Goal: Transaction & Acquisition: Purchase product/service

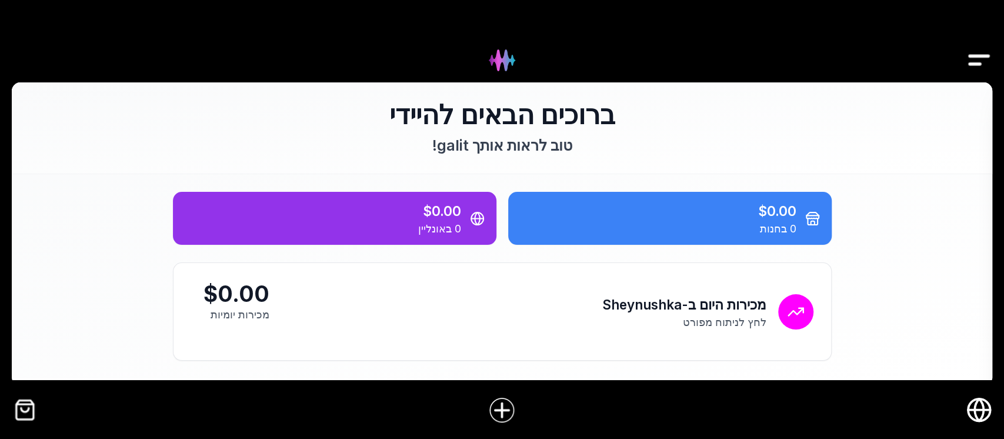
click at [38, 409] on div at bounding box center [502, 410] width 1004 height 46
click at [22, 419] on img "קופה" at bounding box center [25, 409] width 26 height 26
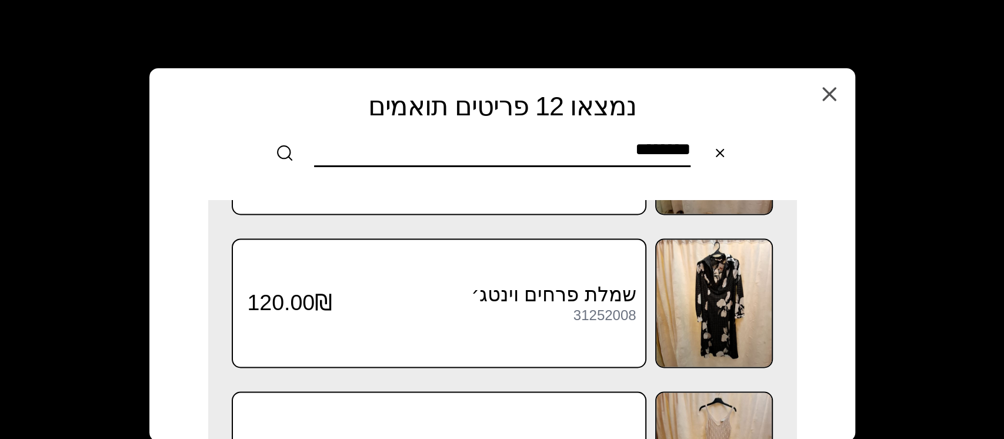
scroll to position [1333, 0]
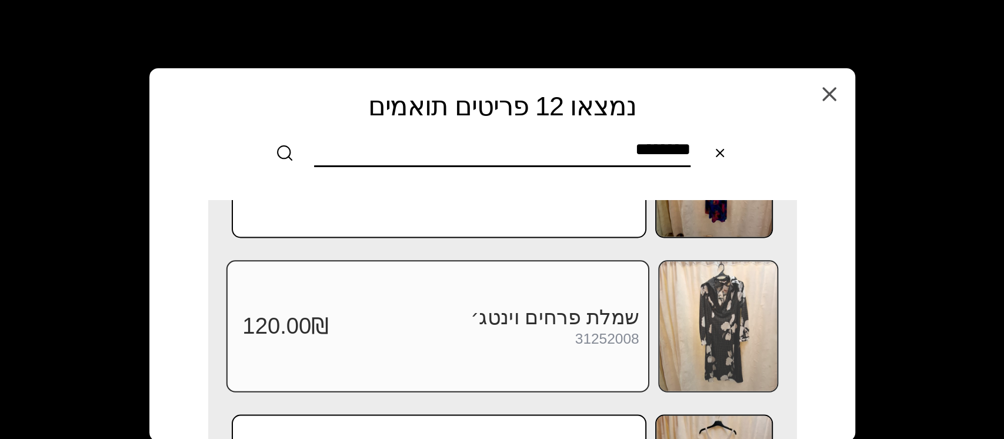
type input "********"
click at [711, 331] on img at bounding box center [718, 325] width 118 height 129
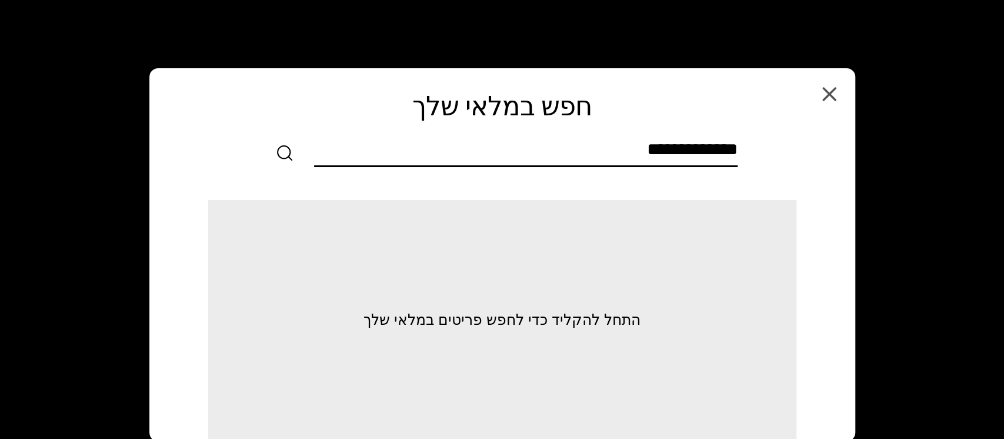
scroll to position [0, 0]
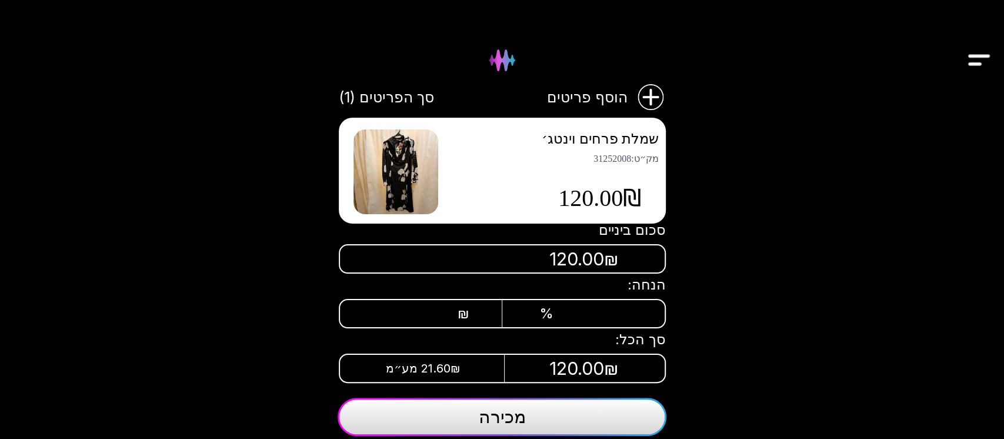
click at [422, 174] on img at bounding box center [395, 171] width 85 height 85
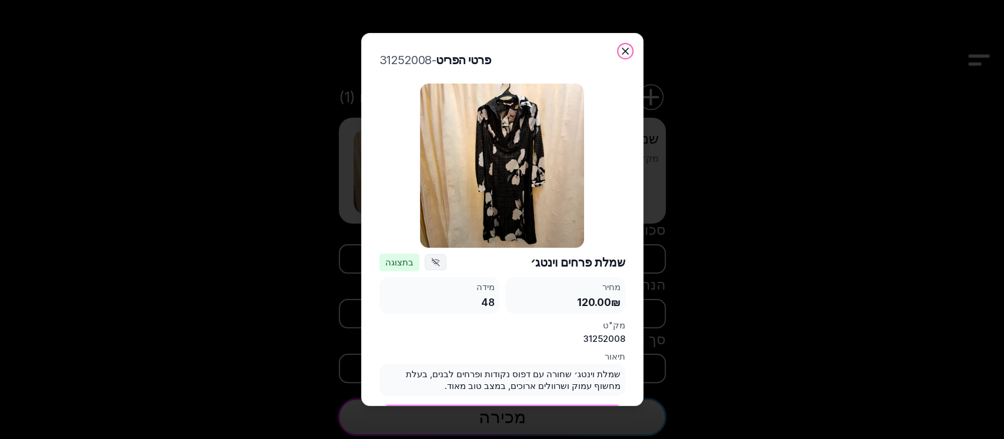
click at [626, 51] on icon "button" at bounding box center [625, 51] width 12 height 12
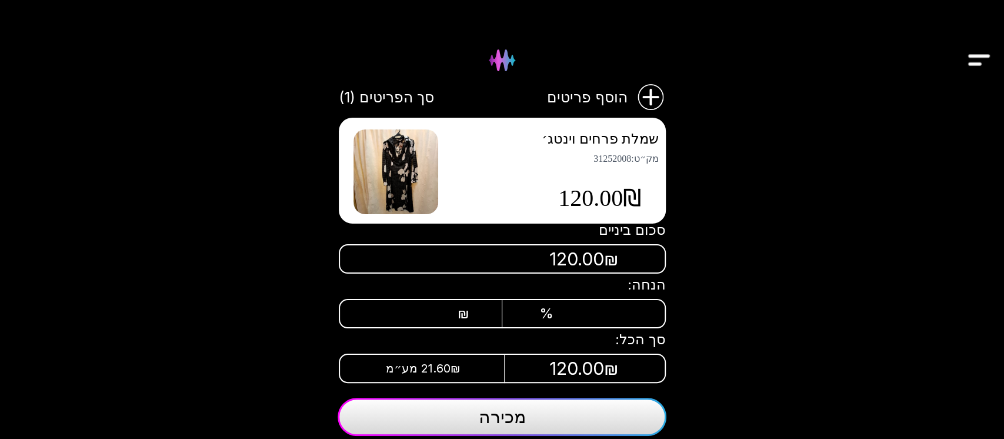
click at [857, 127] on div "[PERSON_NAME] מלאי קופה 1 חנות אונליין ספקים מידע חכם משימות הגדרות הוסף פריטים…" at bounding box center [502, 219] width 1004 height 439
